Goal: Task Accomplishment & Management: Complete application form

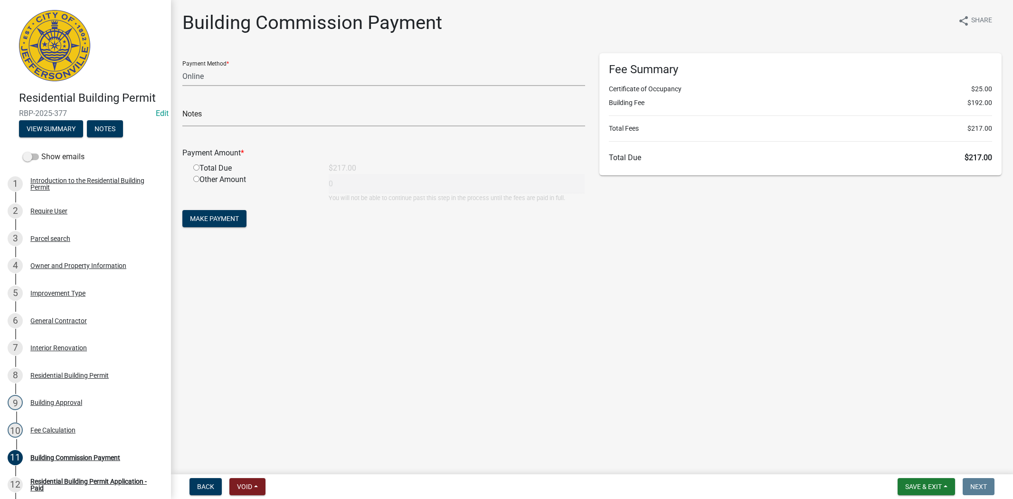
select select "3: 3"
click at [926, 486] on span "Save & Exit" at bounding box center [923, 487] width 37 height 8
click at [919, 466] on button "Save & Exit" at bounding box center [917, 461] width 76 height 23
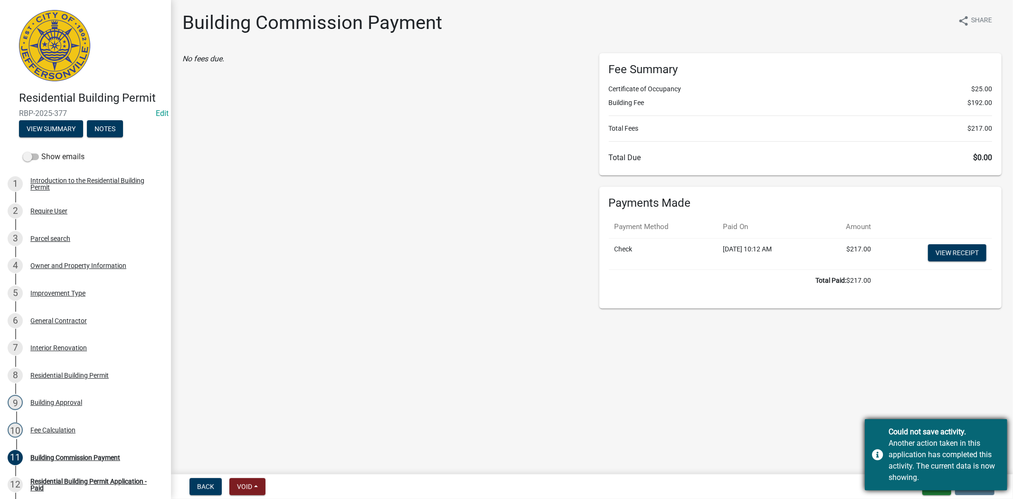
click at [932, 485] on div "Could not save activity. Another action taken in this application has completed…" at bounding box center [936, 454] width 143 height 71
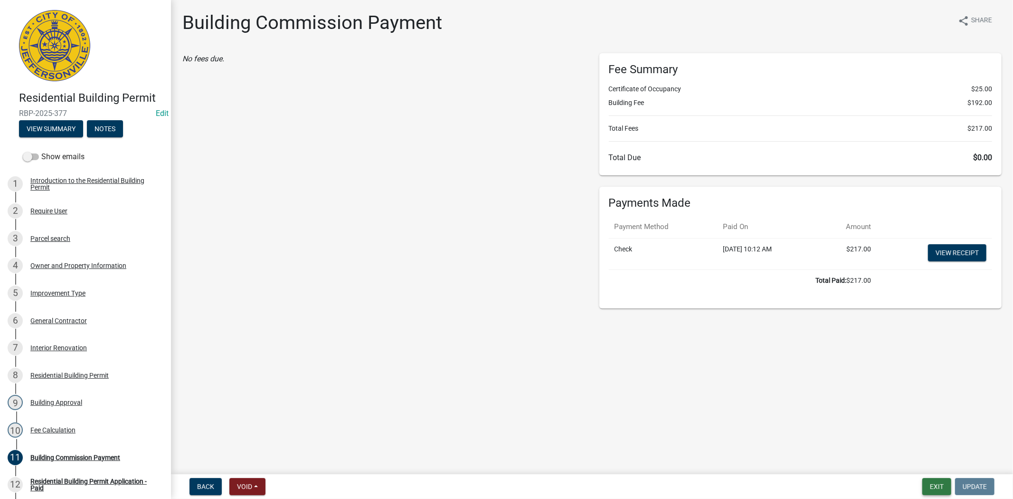
click at [933, 488] on button "Exit" at bounding box center [936, 486] width 29 height 17
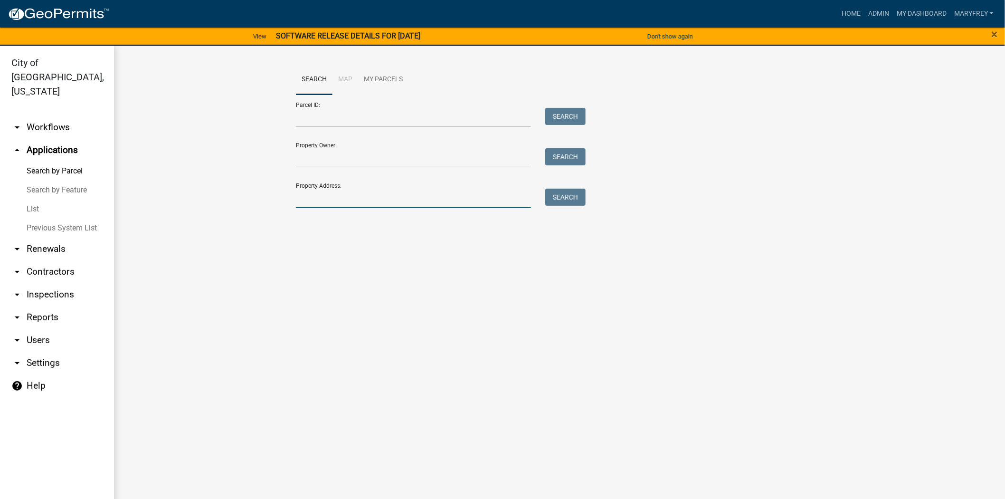
drag, startPoint x: 314, startPoint y: 203, endPoint x: 310, endPoint y: 215, distance: 12.0
click at [313, 205] on input "Property Address:" at bounding box center [413, 198] width 235 height 19
click at [564, 195] on button "Search" at bounding box center [565, 197] width 40 height 17
drag, startPoint x: 347, startPoint y: 201, endPoint x: 276, endPoint y: 198, distance: 71.3
click at [276, 198] on wm-workflow-application-search-view "Search Map My Parcels Parcel ID: Search Property Owner: Search Property Address…" at bounding box center [559, 156] width 853 height 182
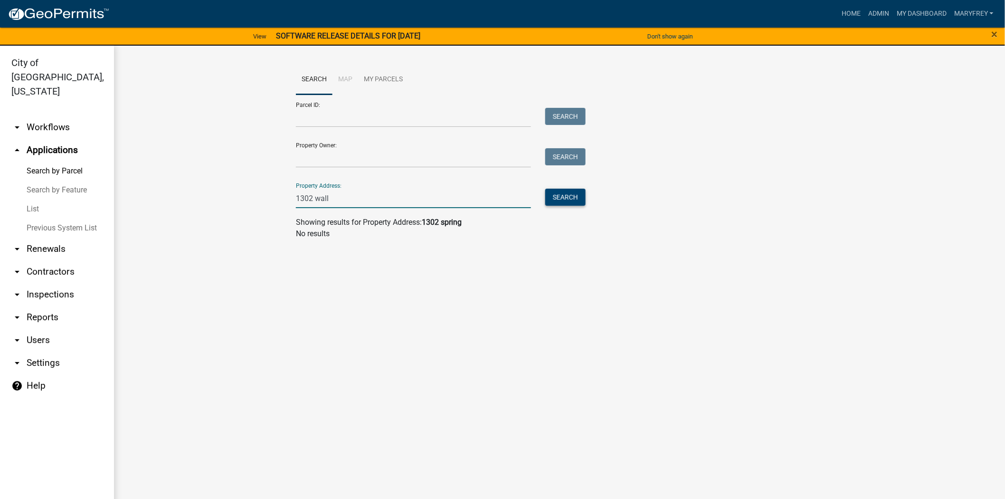
type input "1302 wall"
click at [566, 196] on button "Search" at bounding box center [565, 197] width 40 height 17
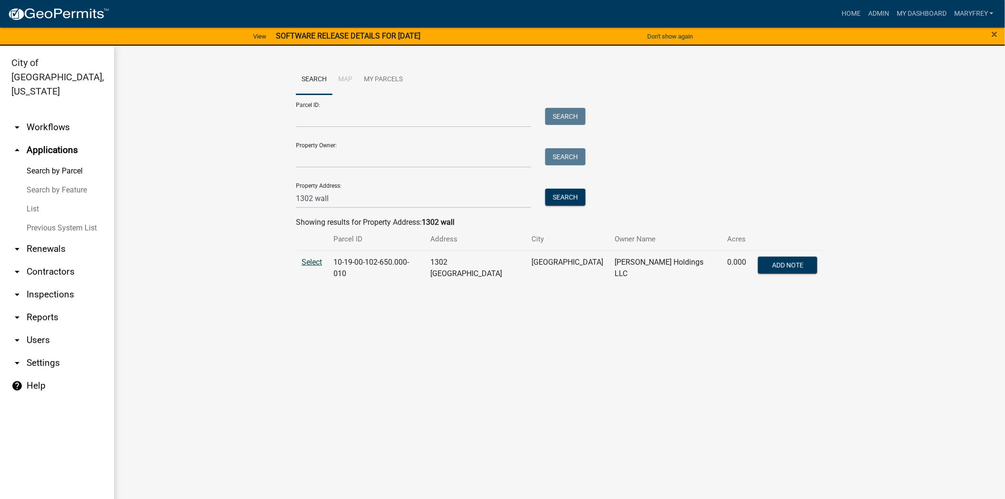
click at [306, 265] on span "Select" at bounding box center [312, 261] width 20 height 9
